Goal: Find specific page/section: Find specific page/section

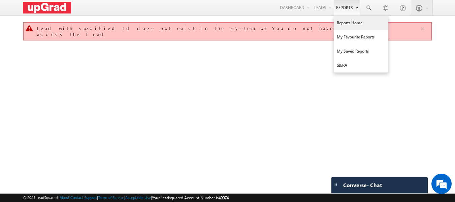
click at [347, 24] on link "Reports Home" at bounding box center [361, 23] width 54 height 14
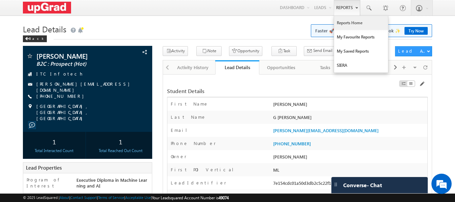
click at [349, 22] on link "Reports Home" at bounding box center [361, 23] width 54 height 14
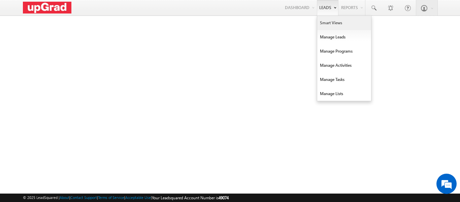
click at [328, 24] on link "Smart Views" at bounding box center [344, 23] width 54 height 14
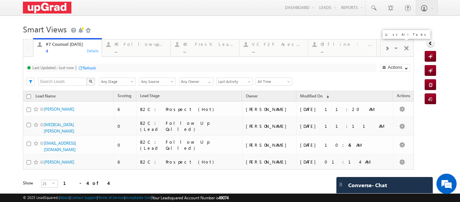
click at [393, 48] on span at bounding box center [396, 49] width 7 height 14
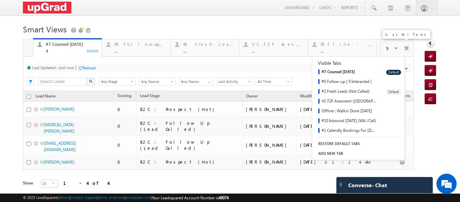
click at [344, 92] on link "#2 Fresh Leads (Not Called)" at bounding box center [346, 92] width 69 height 10
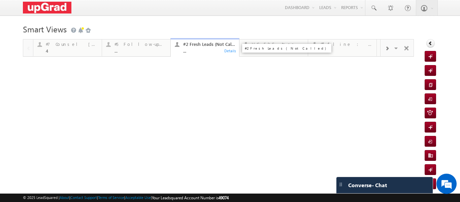
click at [196, 52] on div "..." at bounding box center [209, 50] width 52 height 5
click at [198, 51] on div "..." at bounding box center [209, 50] width 52 height 5
drag, startPoint x: 197, startPoint y: 47, endPoint x: 90, endPoint y: 49, distance: 106.8
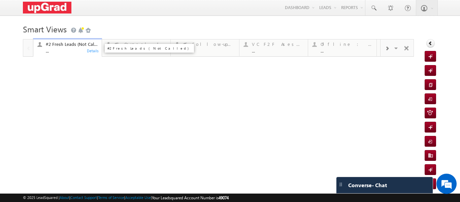
click at [49, 50] on div "..." at bounding box center [72, 50] width 52 height 5
click at [73, 49] on div "..." at bounding box center [72, 50] width 52 height 5
click at [92, 52] on div "Details" at bounding box center [93, 50] width 13 height 6
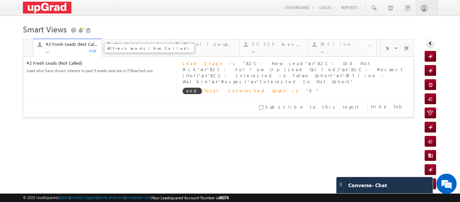
click at [73, 49] on div "..." at bounding box center [72, 50] width 52 height 5
click at [93, 51] on div "Hide" at bounding box center [93, 50] width 13 height 6
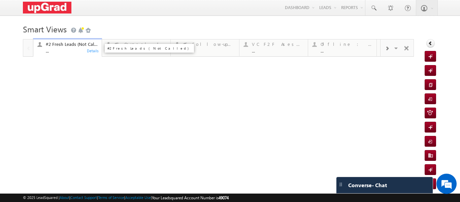
click at [61, 52] on div "..." at bounding box center [72, 50] width 52 height 5
click at [66, 48] on div "..." at bounding box center [72, 50] width 52 height 5
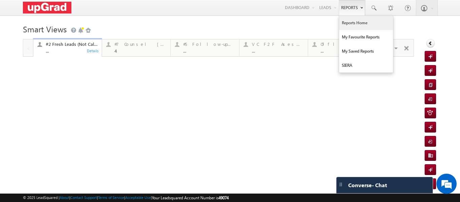
click at [349, 23] on link "Reports Home" at bounding box center [366, 23] width 54 height 14
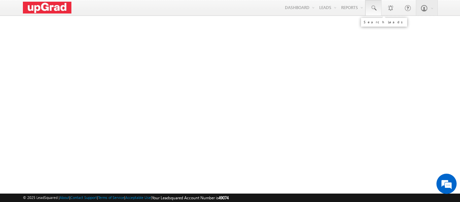
click at [371, 7] on span at bounding box center [373, 8] width 7 height 7
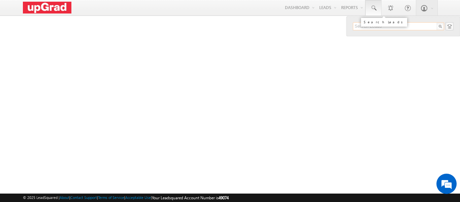
paste input "ranjith.roarer@gmail.com"
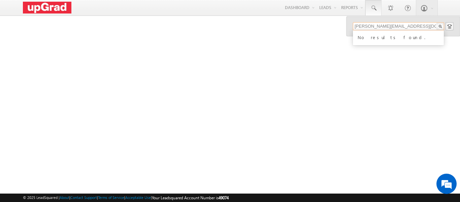
click at [355, 26] on input "ranjith.roarer@gmail.com" at bounding box center [398, 26] width 91 height 8
click at [407, 26] on input "ranjith.roarer@gmail.com" at bounding box center [398, 26] width 91 height 8
click at [403, 26] on input "ranjith.roarer@gmail.com" at bounding box center [398, 26] width 91 height 8
type input "ranjith.roarer@gmail.com"
